Goal: Task Accomplishment & Management: Complete application form

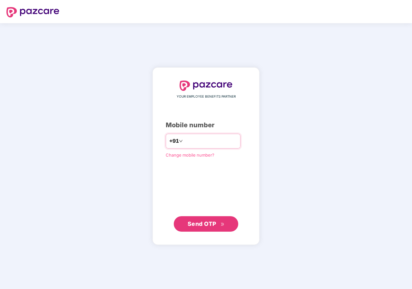
type input "*"
type input "**********"
click at [211, 229] on button "Send OTP" at bounding box center [206, 223] width 65 height 15
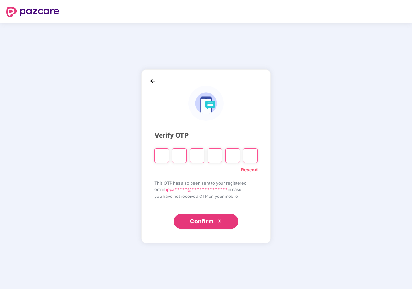
click at [167, 161] on input "Please enter verification code. Digit 1" at bounding box center [162, 155] width 15 height 15
type input "*"
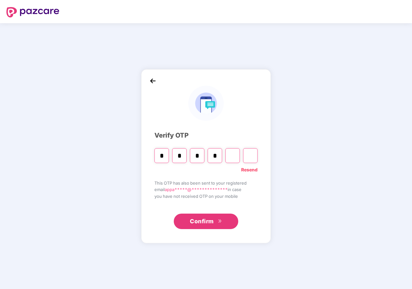
type input "*"
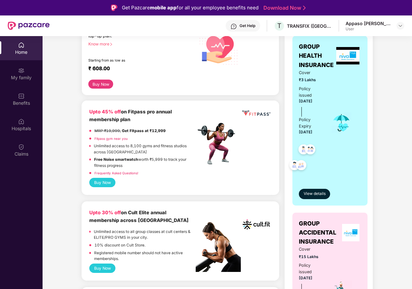
scroll to position [161, 0]
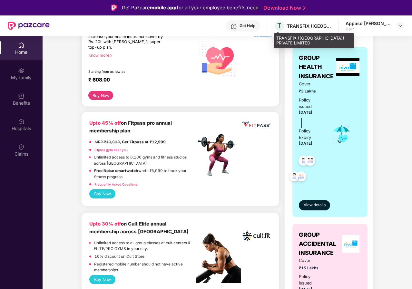
click at [308, 30] on div "T TRANSFIX (INDIA) PRIVATE LIMITED" at bounding box center [303, 25] width 58 height 11
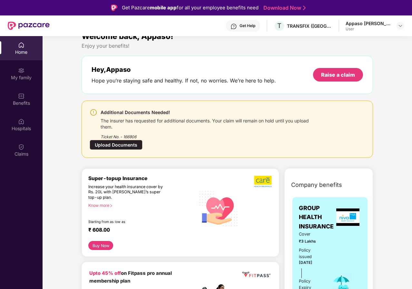
scroll to position [0, 0]
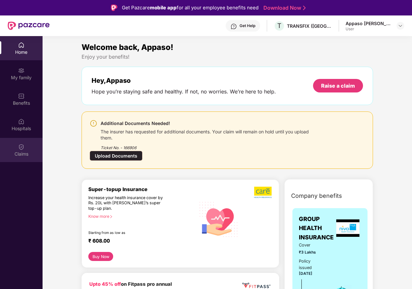
click at [29, 151] on div "Claims" at bounding box center [21, 154] width 43 height 6
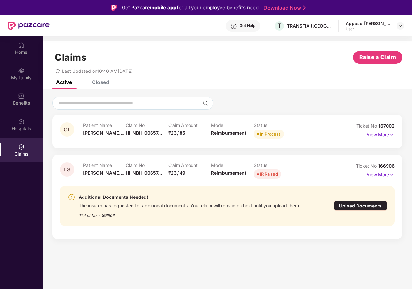
click at [393, 135] on img at bounding box center [391, 134] width 5 height 7
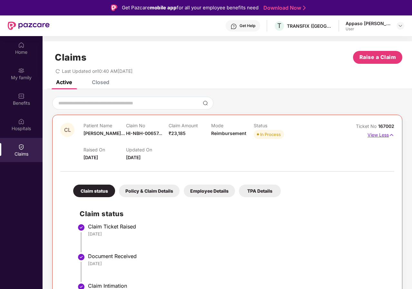
click at [390, 135] on img at bounding box center [391, 135] width 5 height 7
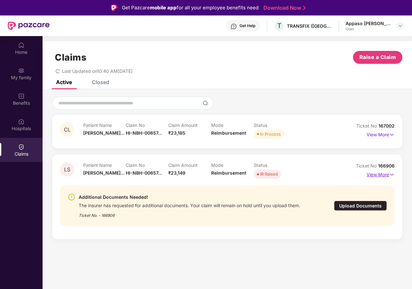
click at [388, 175] on p "View More" at bounding box center [381, 174] width 28 height 9
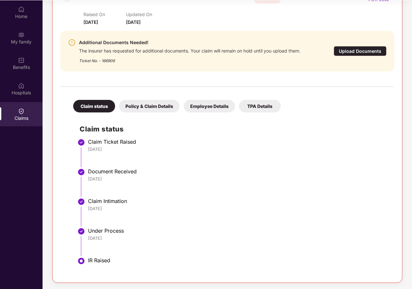
scroll to position [36, 0]
click at [355, 50] on div "Upload Documents" at bounding box center [360, 51] width 53 height 10
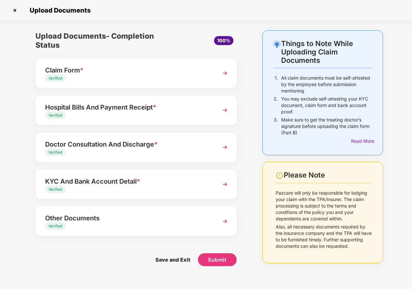
click at [223, 108] on img at bounding box center [225, 111] width 12 height 12
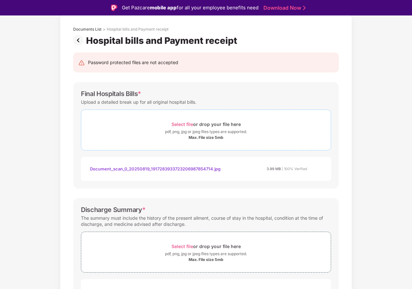
scroll to position [65, 0]
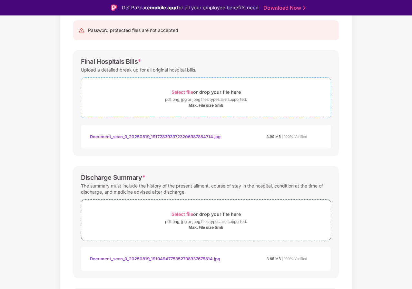
click at [195, 91] on div "Select file or drop your file here" at bounding box center [206, 92] width 69 height 9
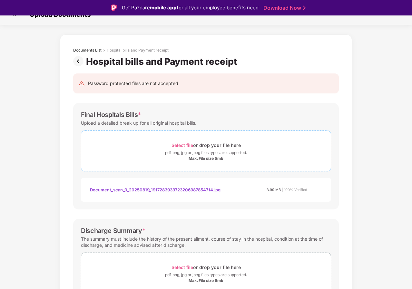
scroll to position [0, 0]
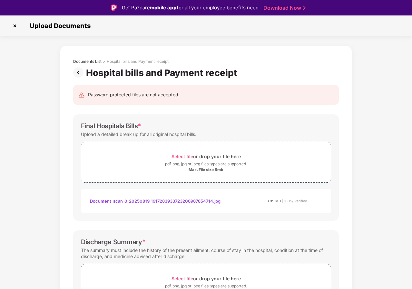
click at [17, 26] on img at bounding box center [15, 26] width 10 height 10
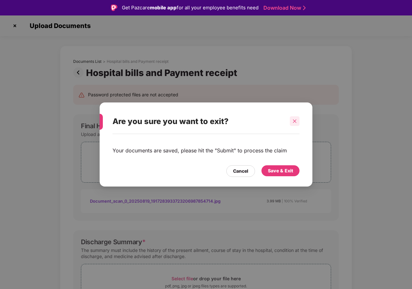
click at [296, 119] on icon "close" at bounding box center [295, 121] width 5 height 5
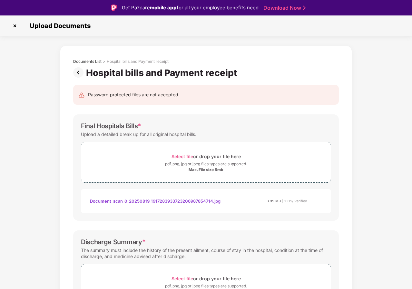
click at [13, 25] on img at bounding box center [15, 26] width 10 height 10
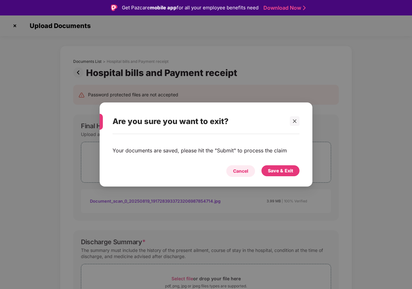
click at [238, 170] on div "Cancel" at bounding box center [240, 171] width 15 height 7
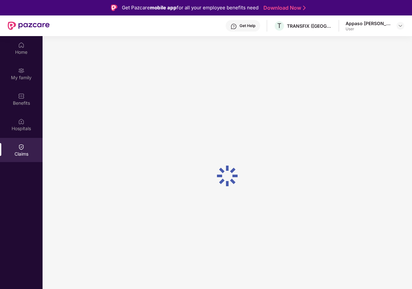
scroll to position [36, 0]
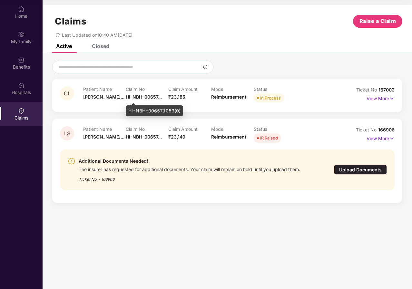
click at [132, 95] on span "HI-NBH-00657..." at bounding box center [144, 96] width 36 height 5
click at [95, 89] on p "Patient Name" at bounding box center [104, 88] width 43 height 5
click at [155, 97] on span "HI-NBH-00657..." at bounding box center [144, 96] width 36 height 5
click at [274, 98] on div "In Process" at bounding box center [270, 98] width 21 height 6
click at [383, 97] on p "View More" at bounding box center [381, 98] width 28 height 9
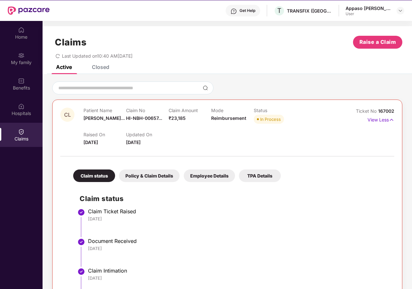
scroll to position [4, 0]
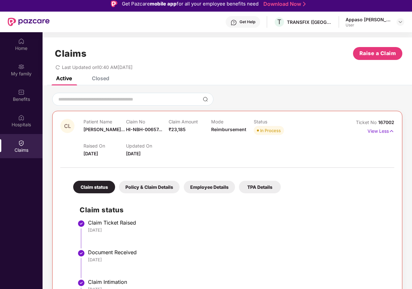
click at [104, 81] on div "Closed" at bounding box center [100, 78] width 17 height 6
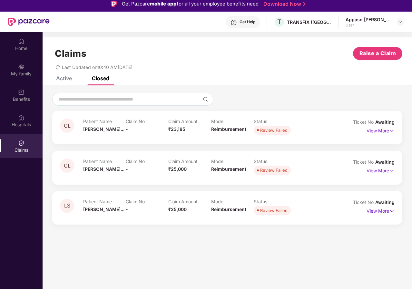
click at [69, 79] on div "Active" at bounding box center [64, 78] width 16 height 6
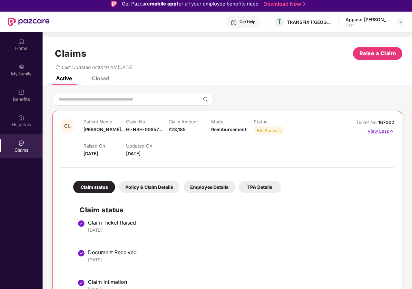
click at [389, 131] on img at bounding box center [391, 131] width 5 height 7
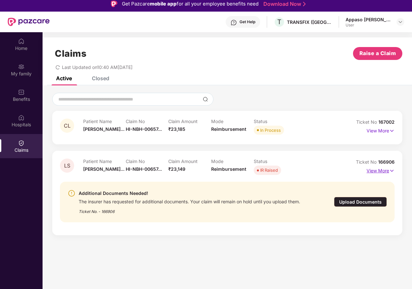
click at [384, 172] on p "View More" at bounding box center [381, 170] width 28 height 9
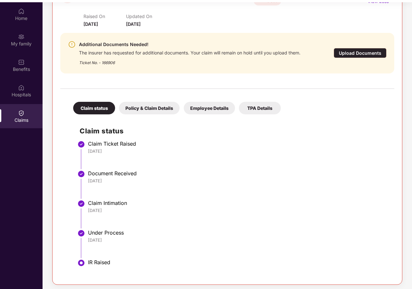
scroll to position [36, 0]
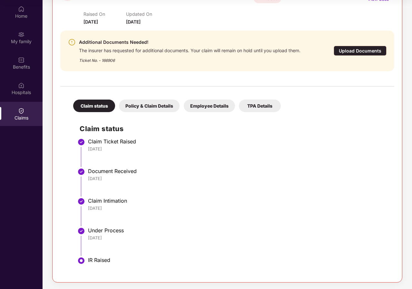
click at [162, 106] on div "Policy & Claim Details" at bounding box center [149, 106] width 61 height 13
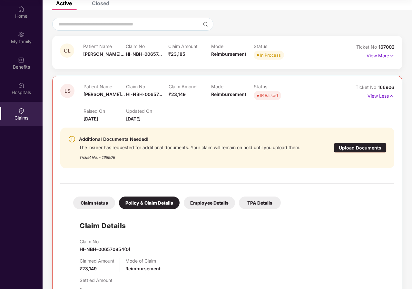
scroll to position [5, 0]
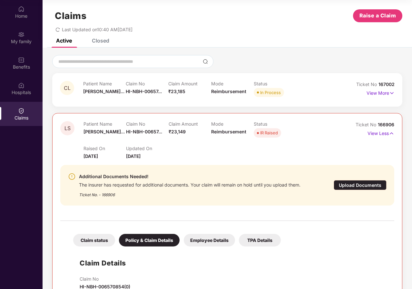
click at [225, 239] on div "Employee Details" at bounding box center [209, 240] width 51 height 13
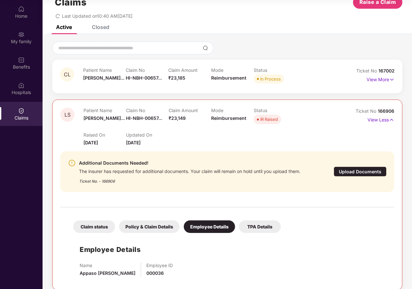
scroll to position [26, 0]
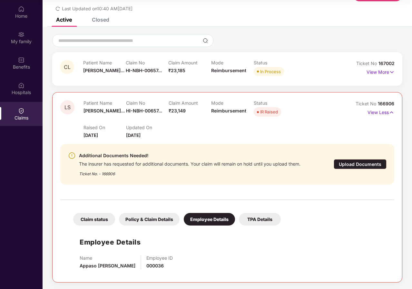
click at [265, 219] on div "TPA Details" at bounding box center [260, 219] width 42 height 13
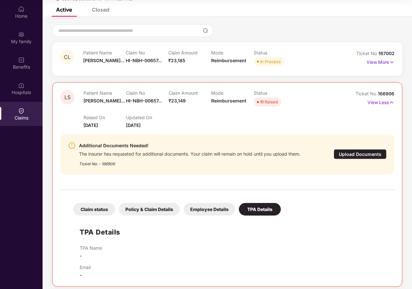
scroll to position [41, 0]
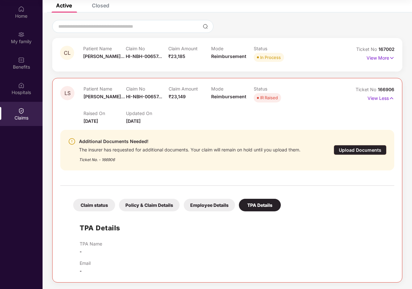
click at [223, 230] on div "TPA Details TPA Name - Email -" at bounding box center [227, 245] width 321 height 60
click at [391, 100] on img at bounding box center [391, 98] width 5 height 7
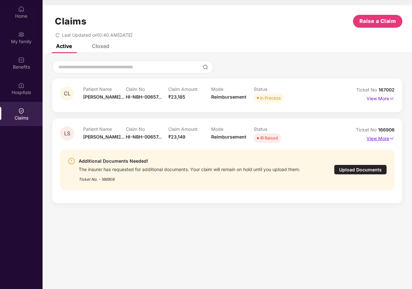
click at [389, 140] on p "View More" at bounding box center [381, 138] width 28 height 9
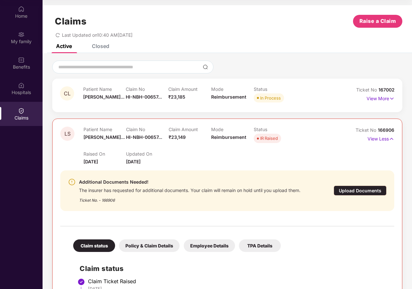
click at [359, 191] on div "Upload Documents" at bounding box center [360, 191] width 53 height 10
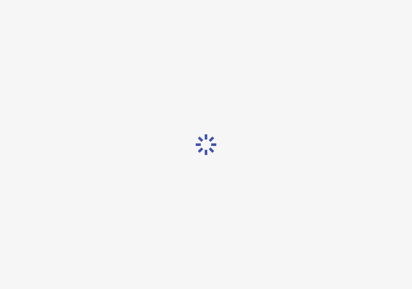
scroll to position [15, 0]
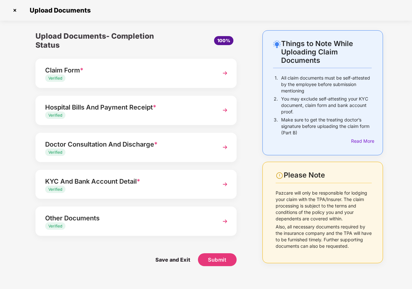
click at [228, 185] on img at bounding box center [225, 185] width 12 height 12
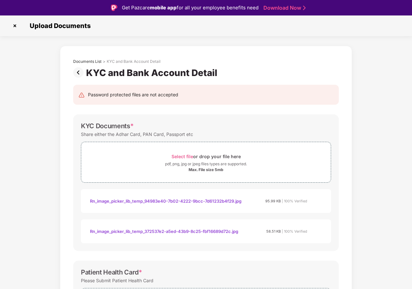
click at [15, 24] on img at bounding box center [15, 26] width 10 height 10
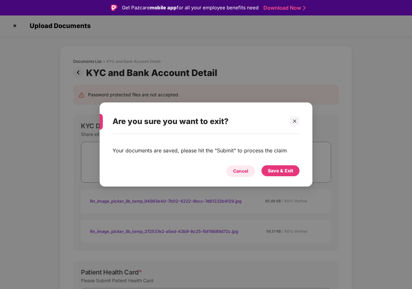
click at [247, 171] on div "Cancel" at bounding box center [240, 171] width 15 height 7
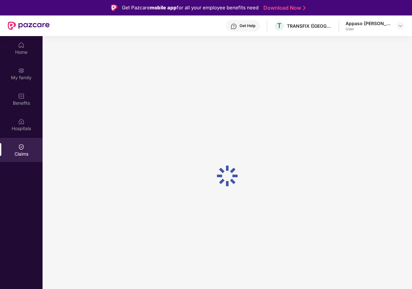
scroll to position [36, 0]
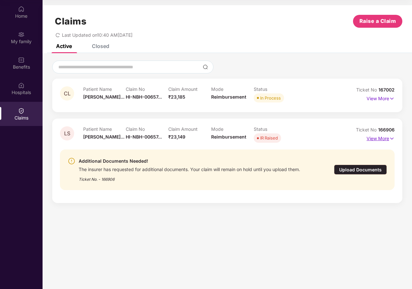
click at [393, 139] on img at bounding box center [391, 138] width 5 height 7
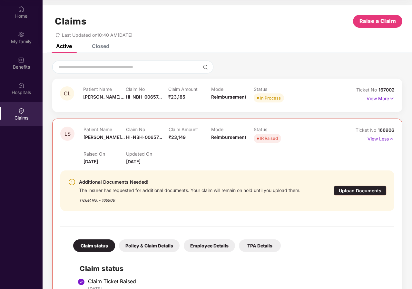
click at [354, 190] on div "Upload Documents" at bounding box center [360, 191] width 53 height 10
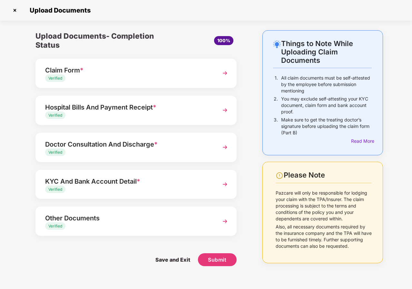
click at [223, 147] on img at bounding box center [225, 148] width 12 height 12
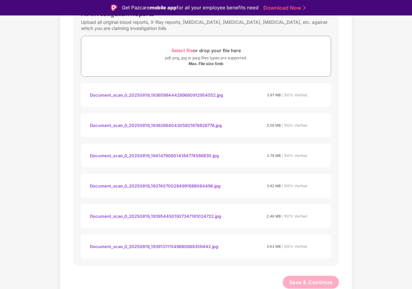
scroll to position [345, 0]
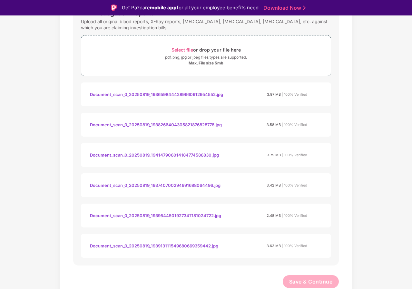
click at [182, 95] on div "Document_scan_0_20250819_1936598444289660912954552.jpg" at bounding box center [156, 94] width 133 height 11
click at [215, 124] on div "Document_scan_0_20250819_1938266404305821876828778.jpg" at bounding box center [156, 124] width 132 height 11
click at [209, 95] on div "Document_scan_0_20250819_1936598444289660912954552.jpg" at bounding box center [156, 94] width 133 height 11
click at [203, 126] on div "Document_scan_0_20250819_1938266404305821876828778.jpg" at bounding box center [156, 124] width 132 height 11
click at [213, 156] on div "Document_scan_0_20250819_194147906014184774586830.jpg" at bounding box center [154, 155] width 129 height 11
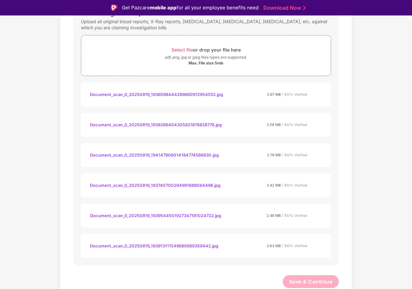
click at [210, 245] on div "Document_scan_0_20250819_193913111549680669359442.jpg" at bounding box center [154, 246] width 128 height 11
click at [206, 246] on div "Document_scan_0_20250819_193913111549680669359442.jpg" at bounding box center [154, 246] width 128 height 11
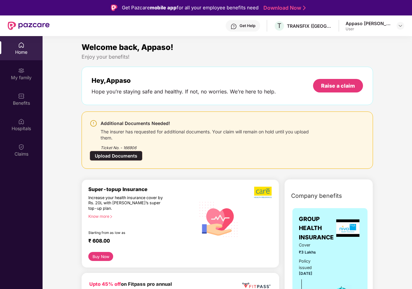
click at [361, 23] on div "Appaso [PERSON_NAME]" at bounding box center [368, 23] width 45 height 6
click at [400, 27] on img at bounding box center [400, 25] width 5 height 5
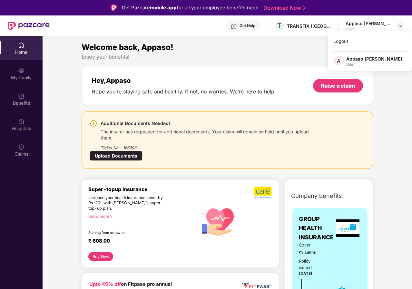
click at [364, 24] on div "Appaso [PERSON_NAME]" at bounding box center [368, 23] width 45 height 6
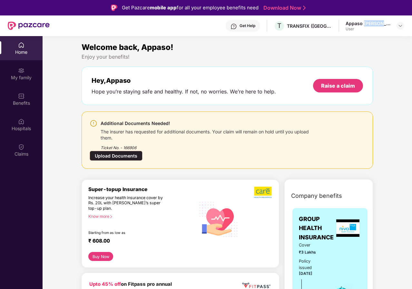
click at [364, 24] on div "Appaso [PERSON_NAME]" at bounding box center [368, 23] width 45 height 6
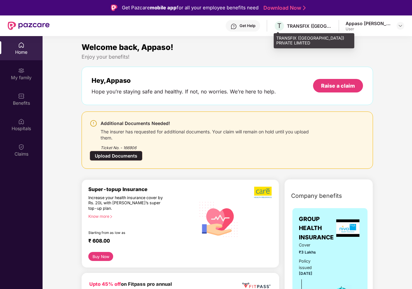
click at [300, 26] on div "TRANSFIX ([GEOGRAPHIC_DATA]) PRIVATE LIMITED" at bounding box center [309, 26] width 45 height 6
